Goal: Information Seeking & Learning: Learn about a topic

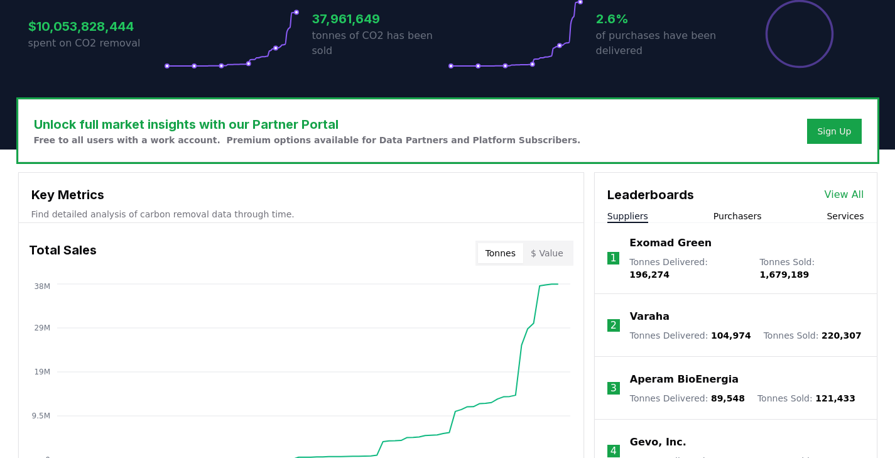
scroll to position [288, 0]
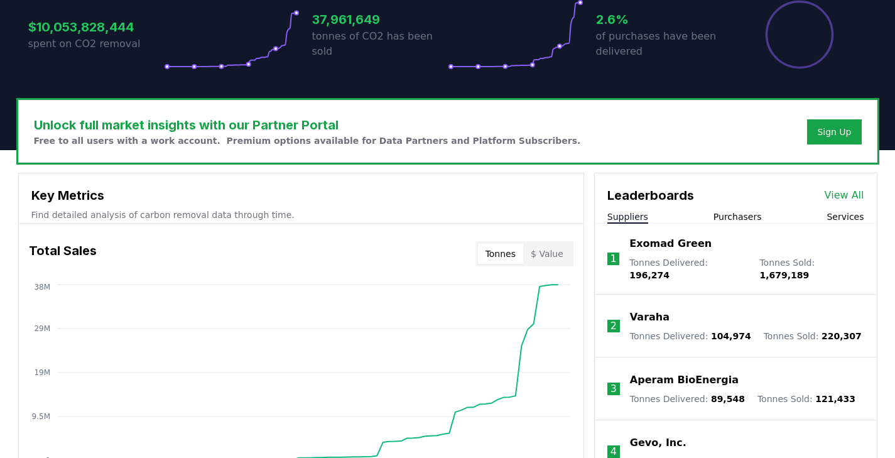
click at [744, 215] on button "Purchasers" at bounding box center [737, 216] width 48 height 13
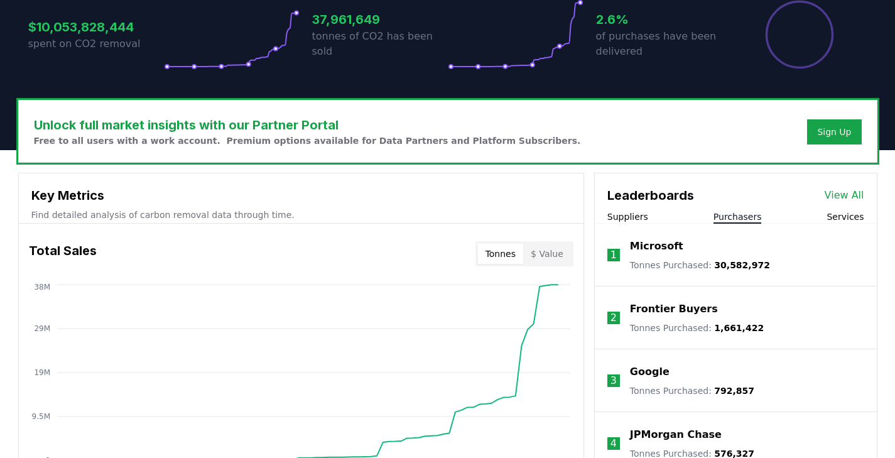
click at [651, 369] on p "Google" at bounding box center [650, 371] width 40 height 15
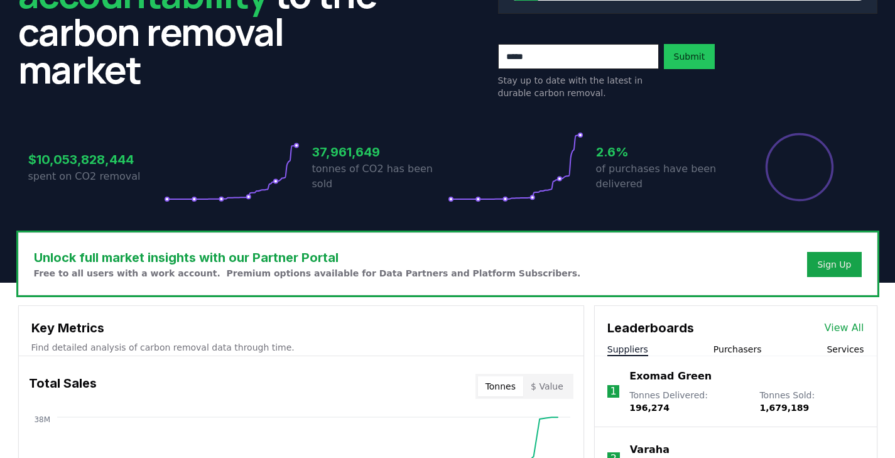
click at [726, 353] on button "Purchasers" at bounding box center [737, 349] width 48 height 13
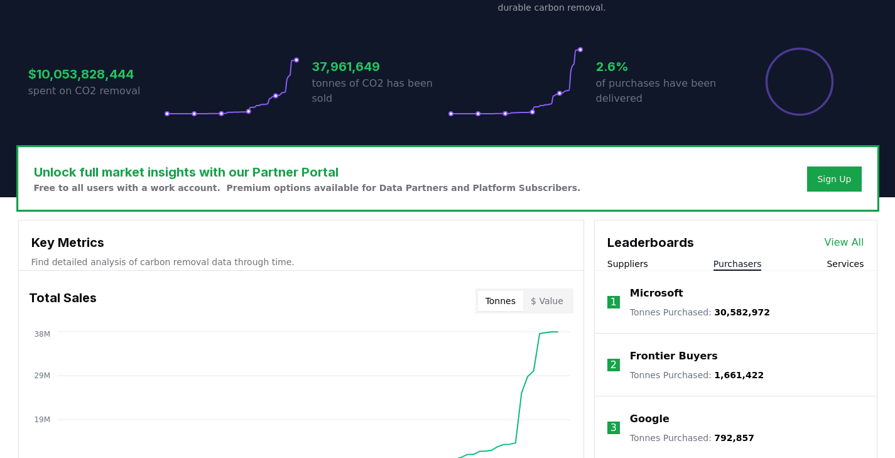
scroll to position [240, 0]
